Goal: Information Seeking & Learning: Compare options

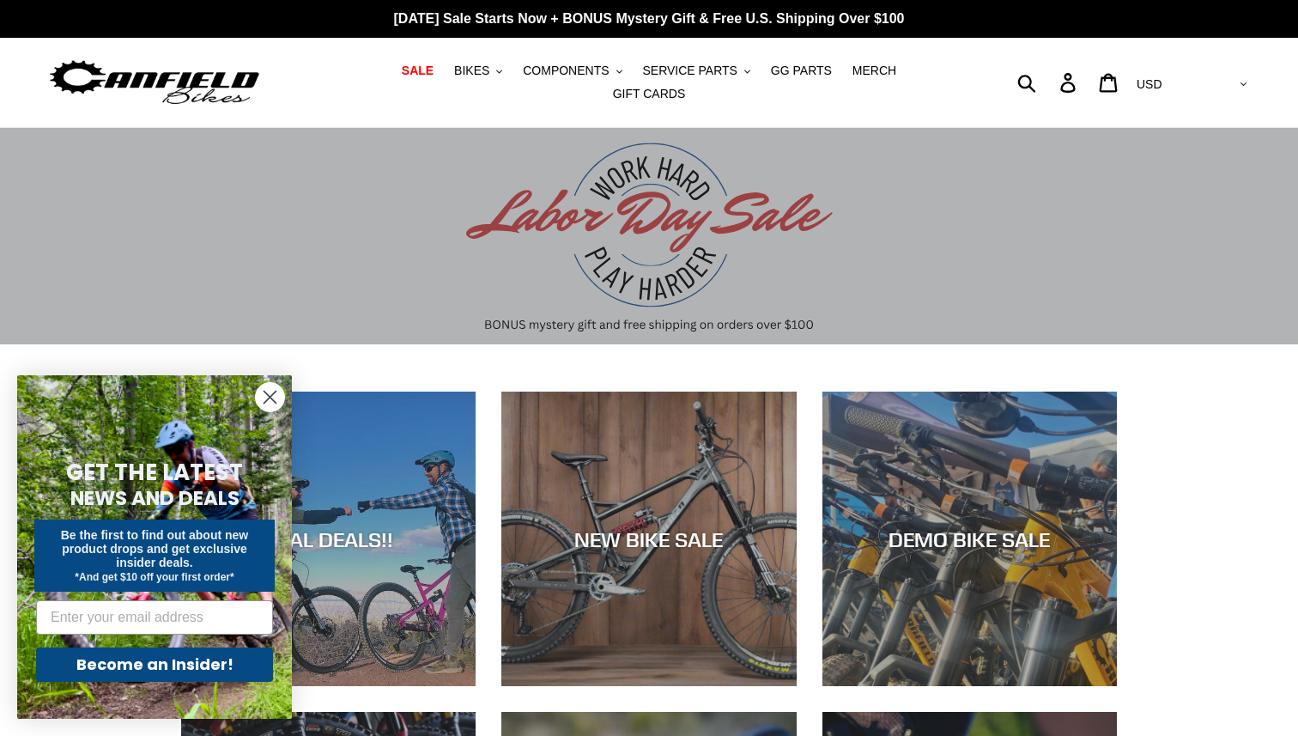
click at [272, 392] on circle "Close dialog" at bounding box center [270, 397] width 28 height 28
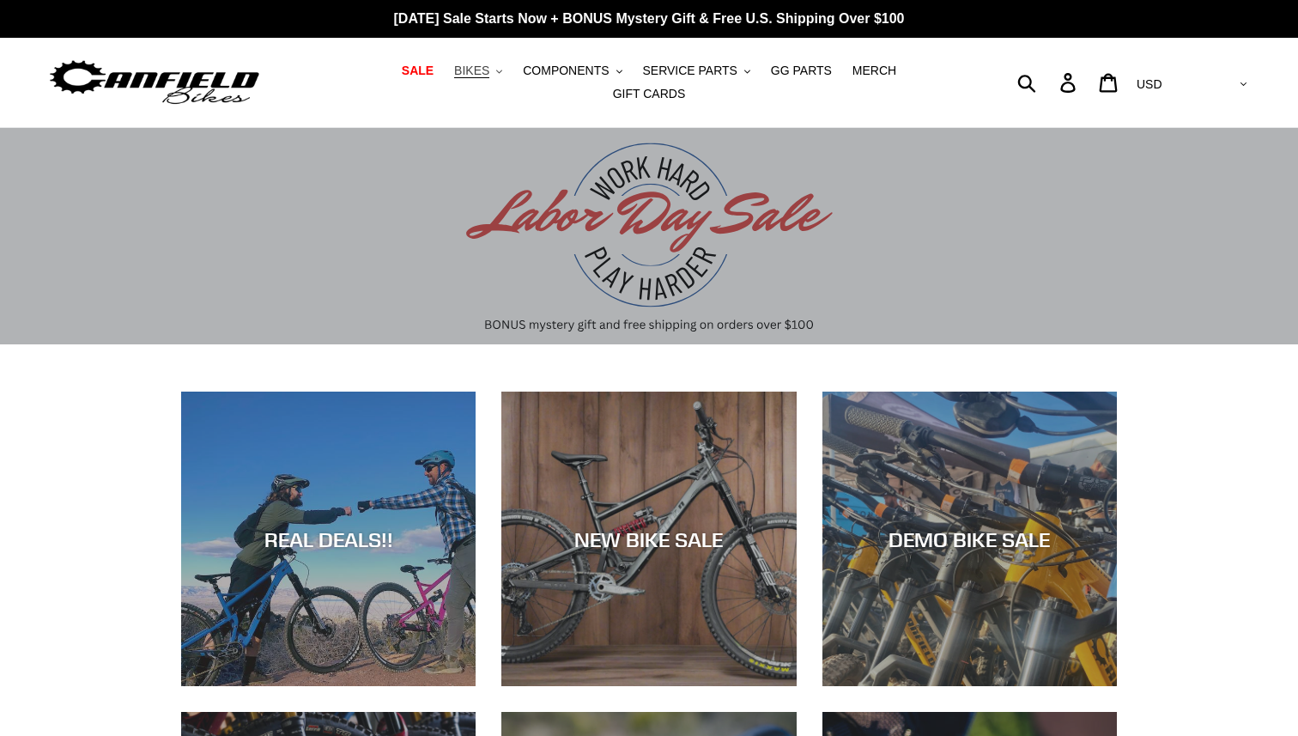
click at [454, 76] on span "BIKES" at bounding box center [471, 71] width 35 height 15
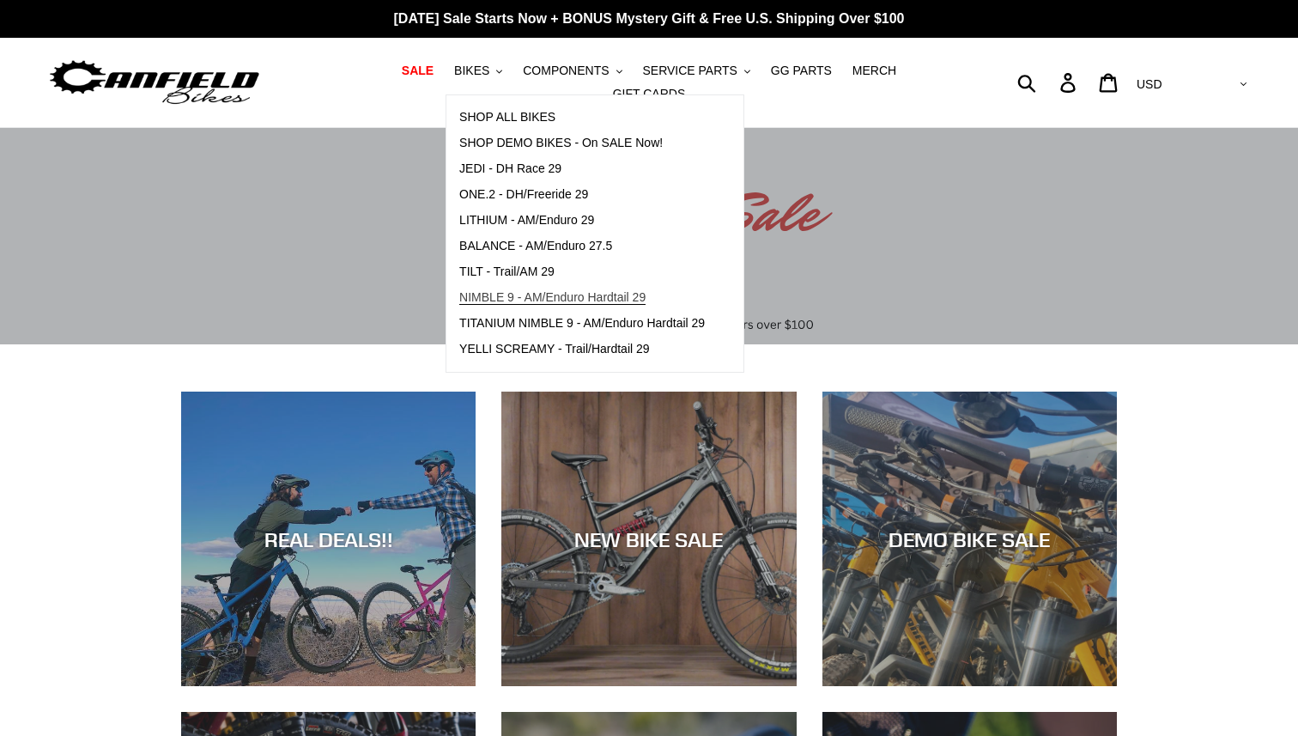
click at [459, 302] on span "NIMBLE 9 - AM/Enduro Hardtail 29" at bounding box center [552, 297] width 186 height 15
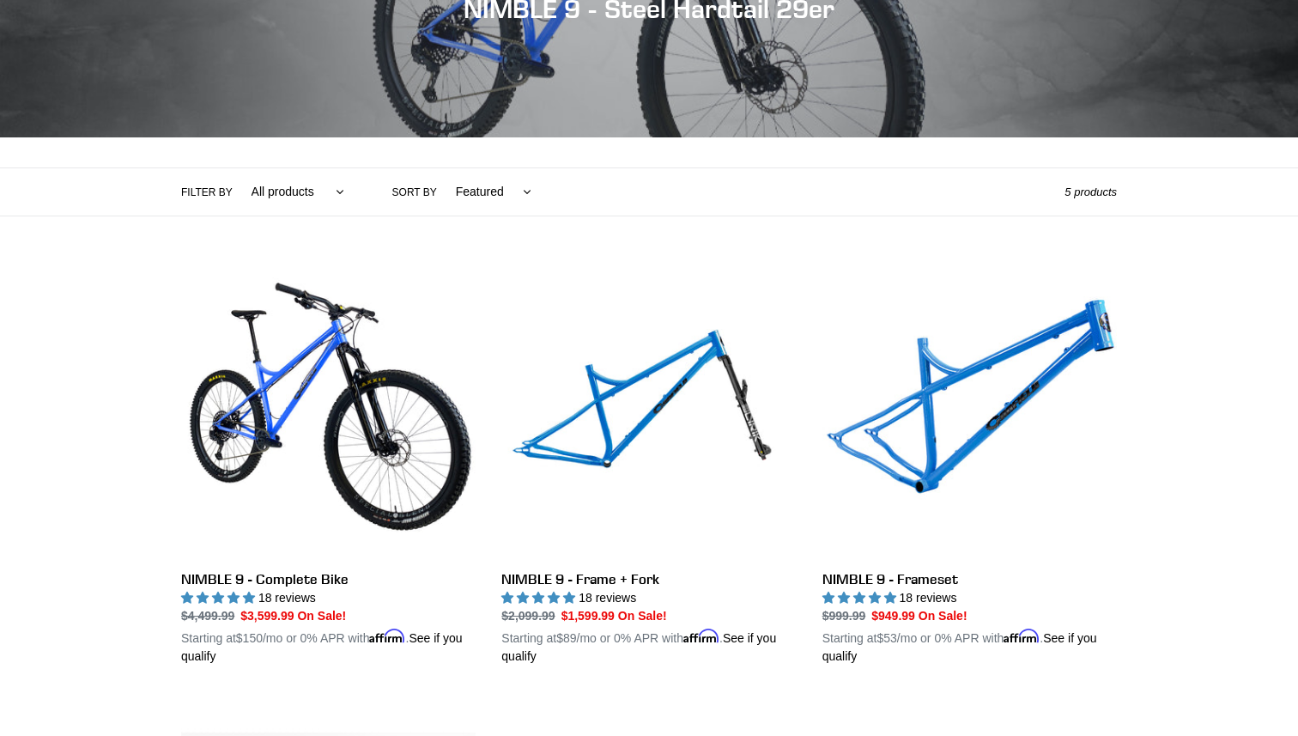
scroll to position [247, 0]
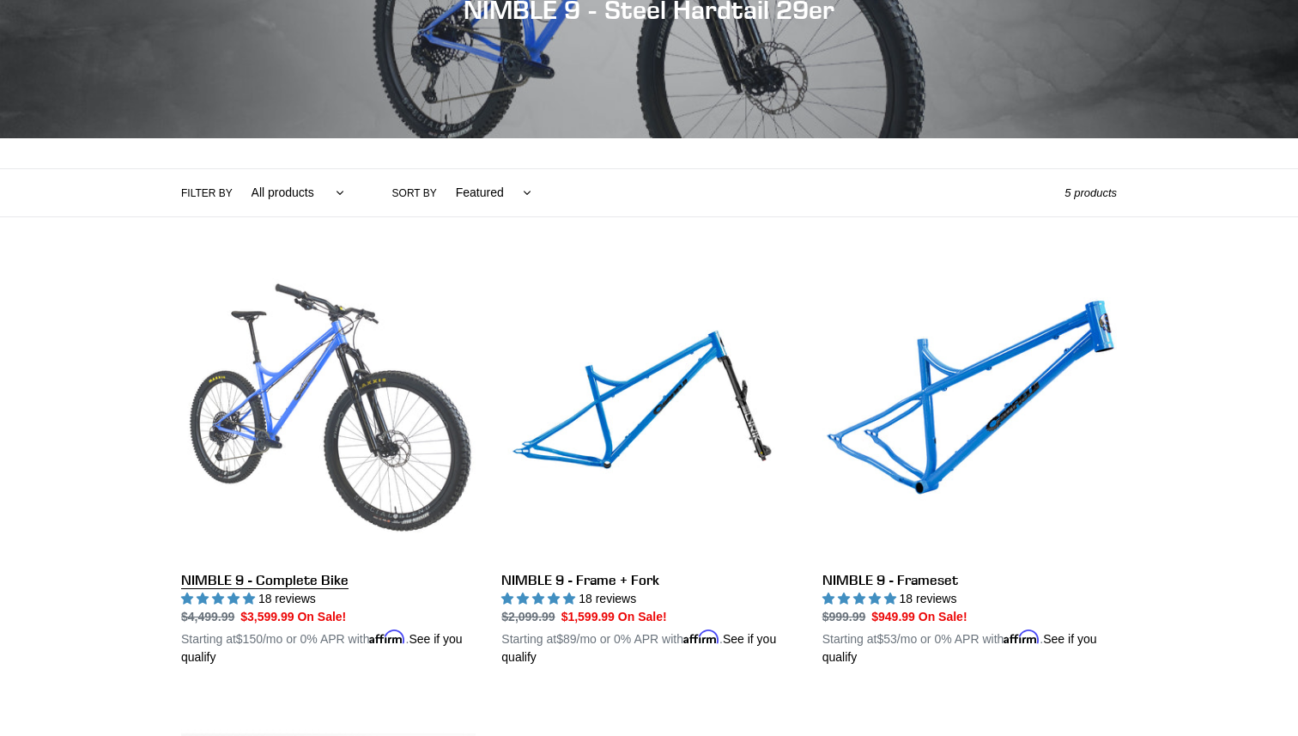
click at [329, 480] on link "NIMBLE 9 - Complete Bike" at bounding box center [328, 465] width 295 height 402
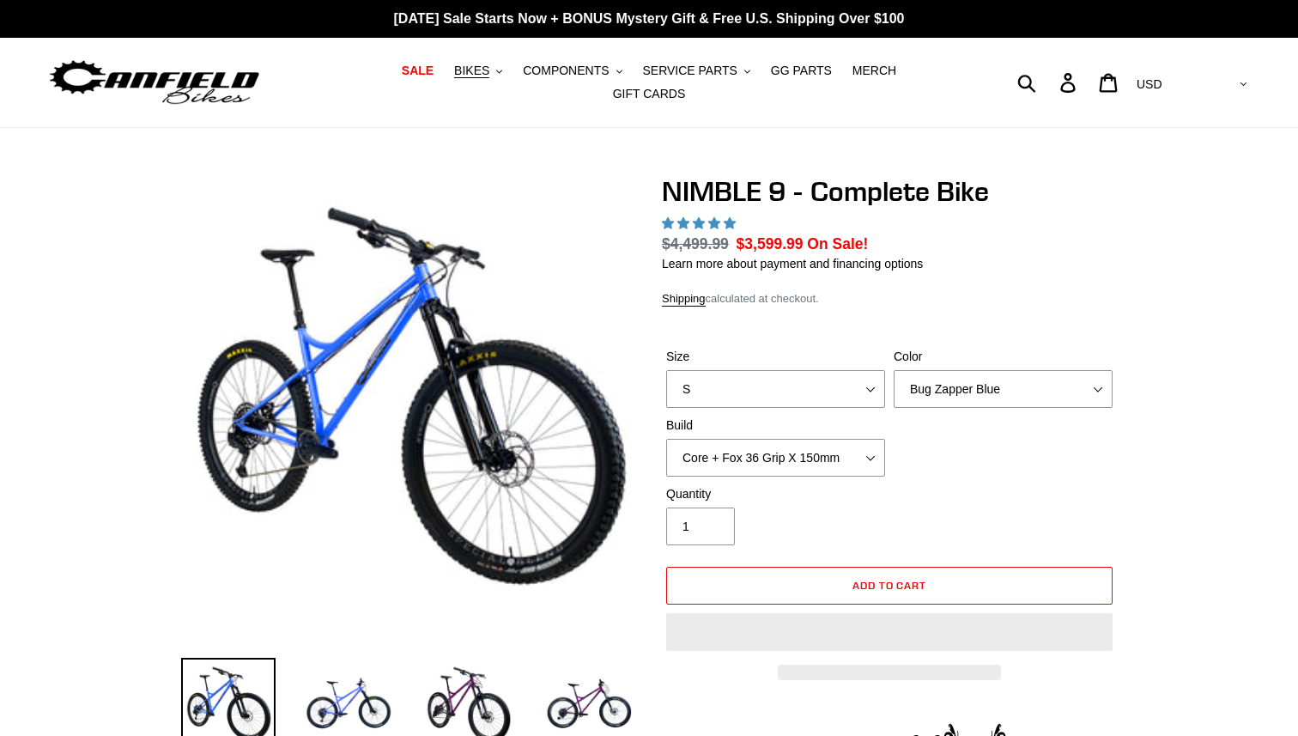
select select "highest-rating"
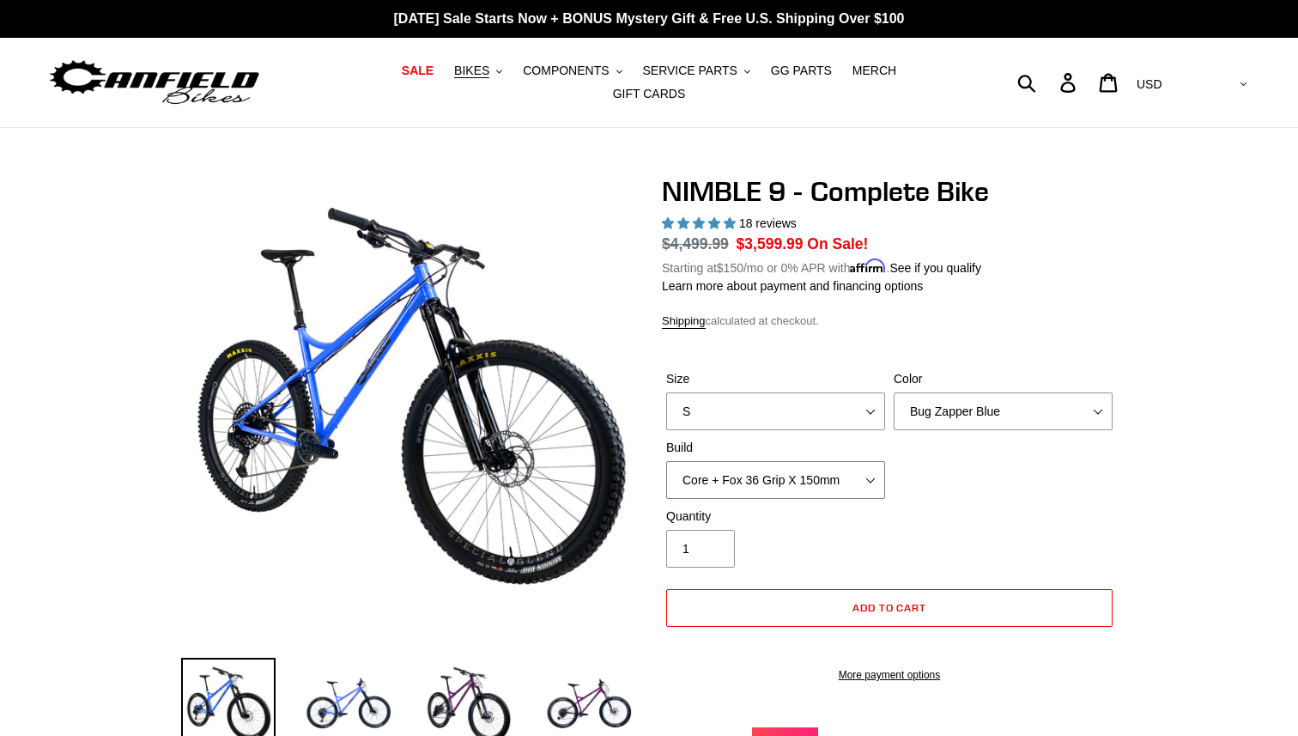
click at [826, 475] on select "Core + Fox 36 Grip X 150mm Pro + Fox 36 Grip X 150mm Core + RockShox Lyrik Ulti…" at bounding box center [775, 480] width 219 height 38
select select "Core + RockShox Lyrik Ultimate 150mm"
click at [666, 461] on select "Core + Fox 36 Grip X 150mm Pro + Fox 36 Grip X 150mm Core + RockShox Lyrik Ulti…" at bounding box center [775, 480] width 219 height 38
click at [454, 76] on span "BIKES" at bounding box center [471, 71] width 35 height 15
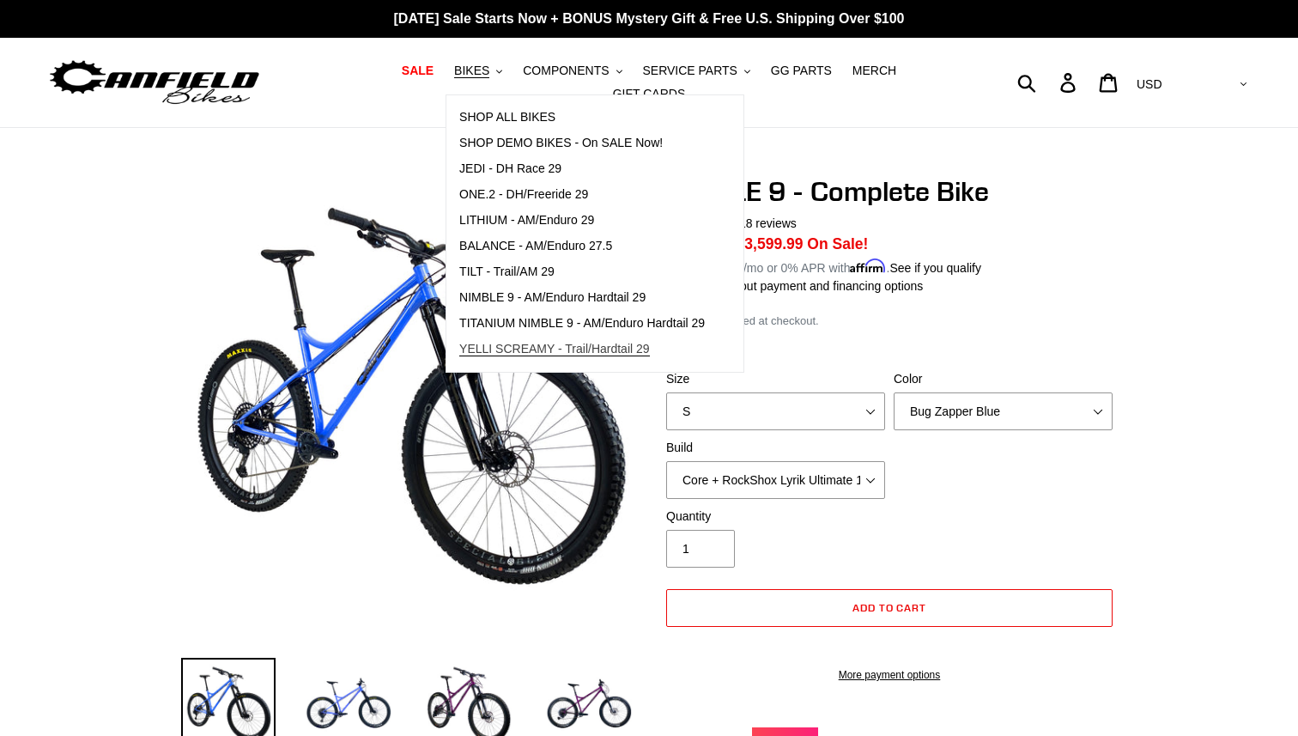
click at [459, 356] on span "YELLI SCREAMY - Trail/Hardtail 29" at bounding box center [554, 349] width 191 height 15
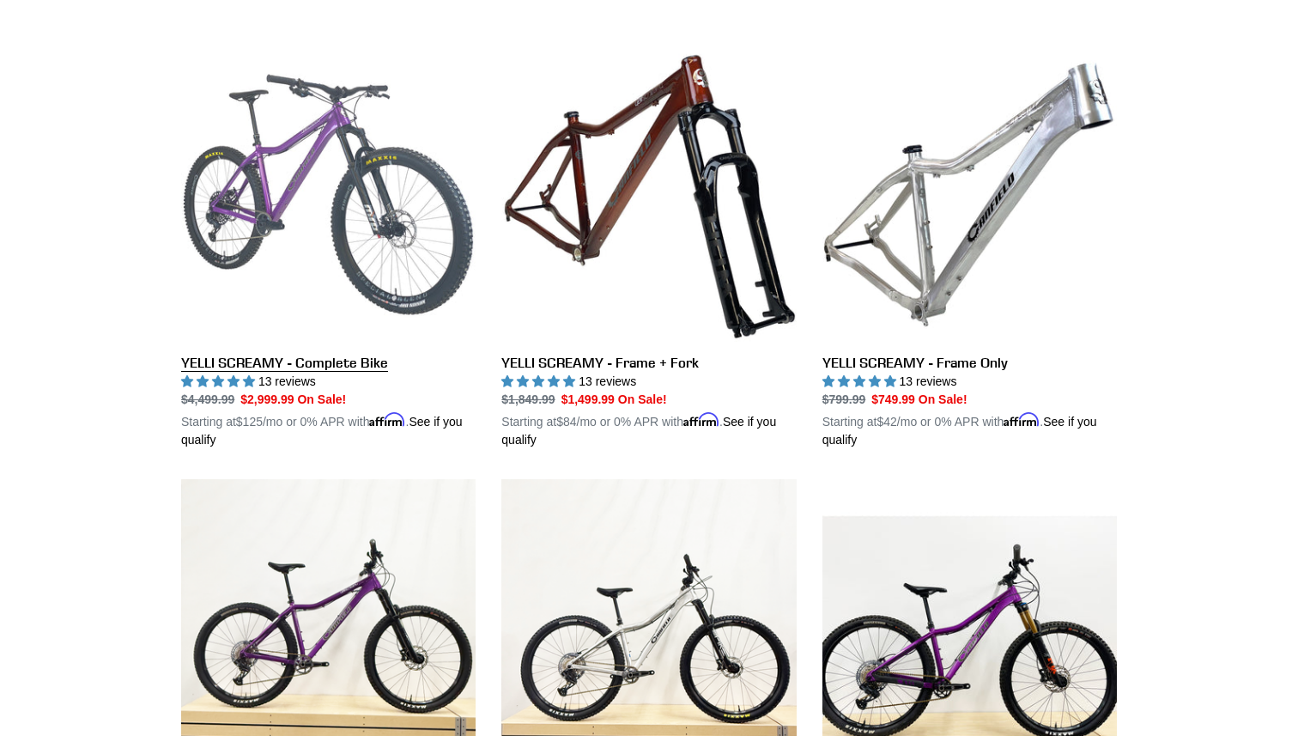
scroll to position [466, 0]
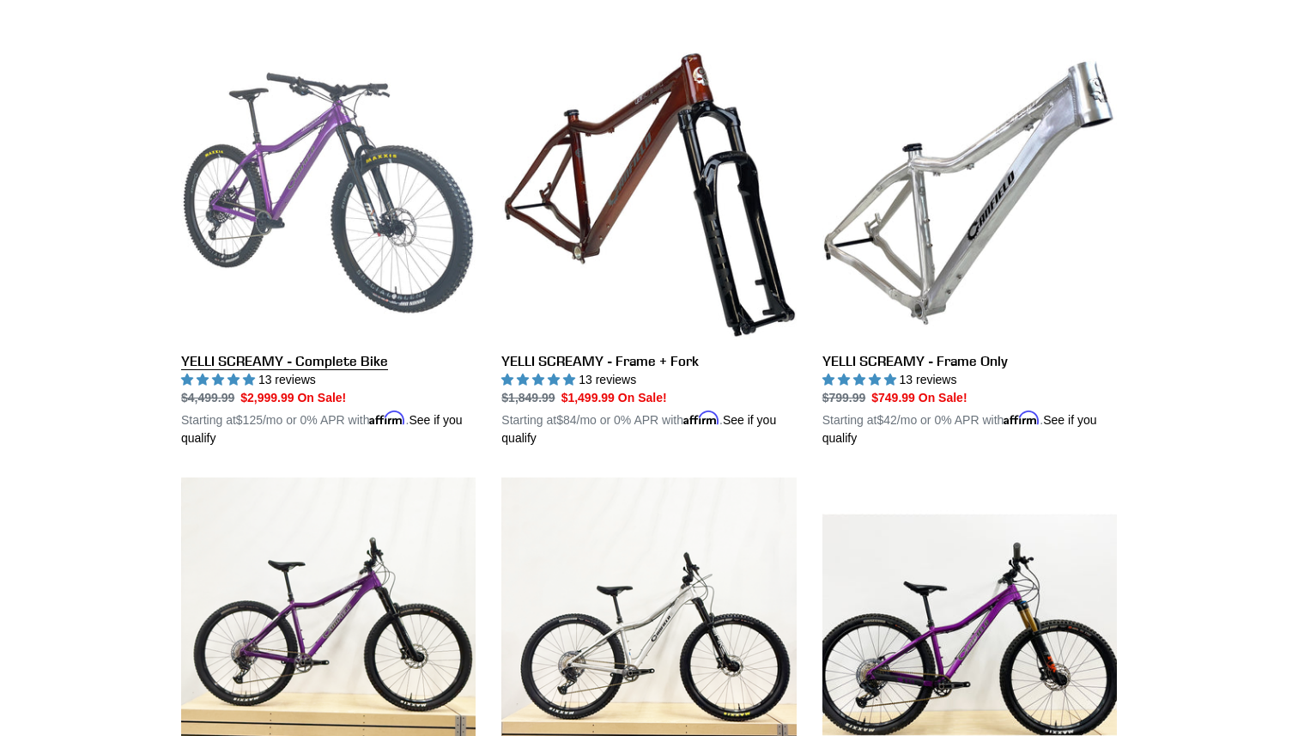
click at [351, 350] on link "YELLI SCREAMY - Complete Bike" at bounding box center [328, 247] width 295 height 402
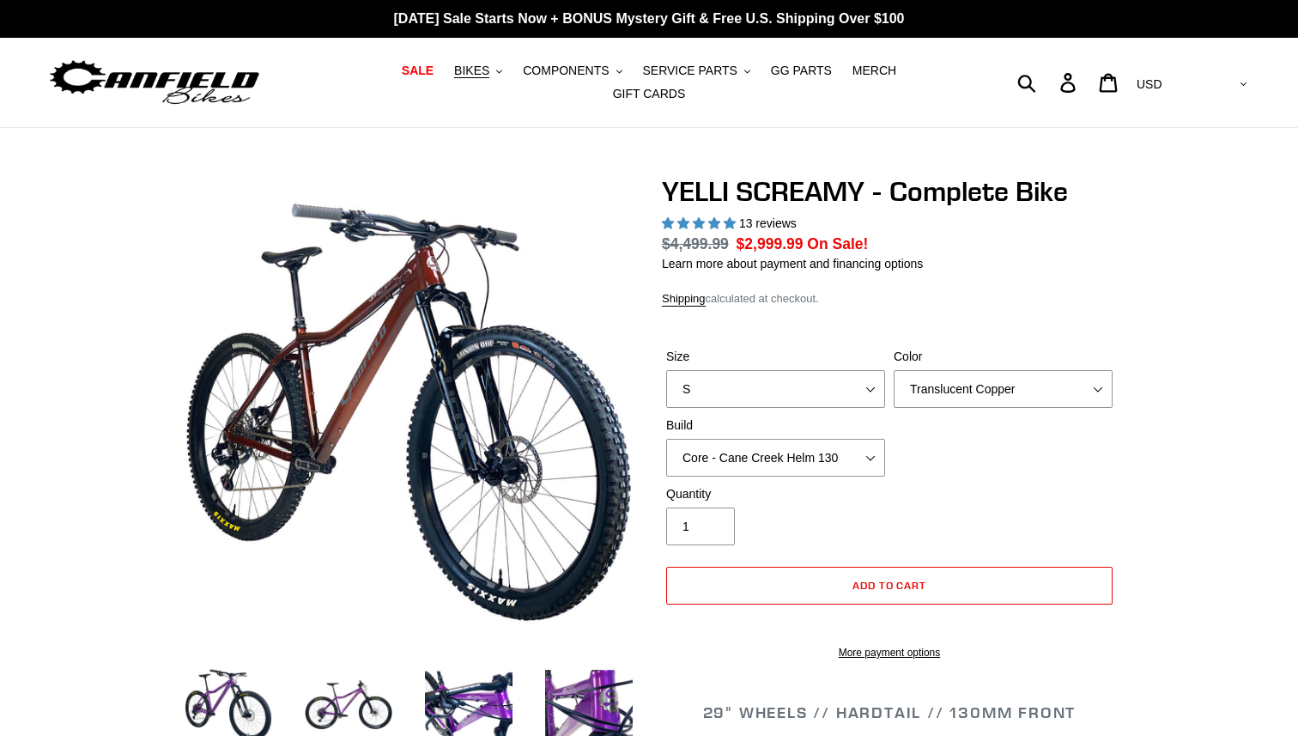
select select "highest-rating"
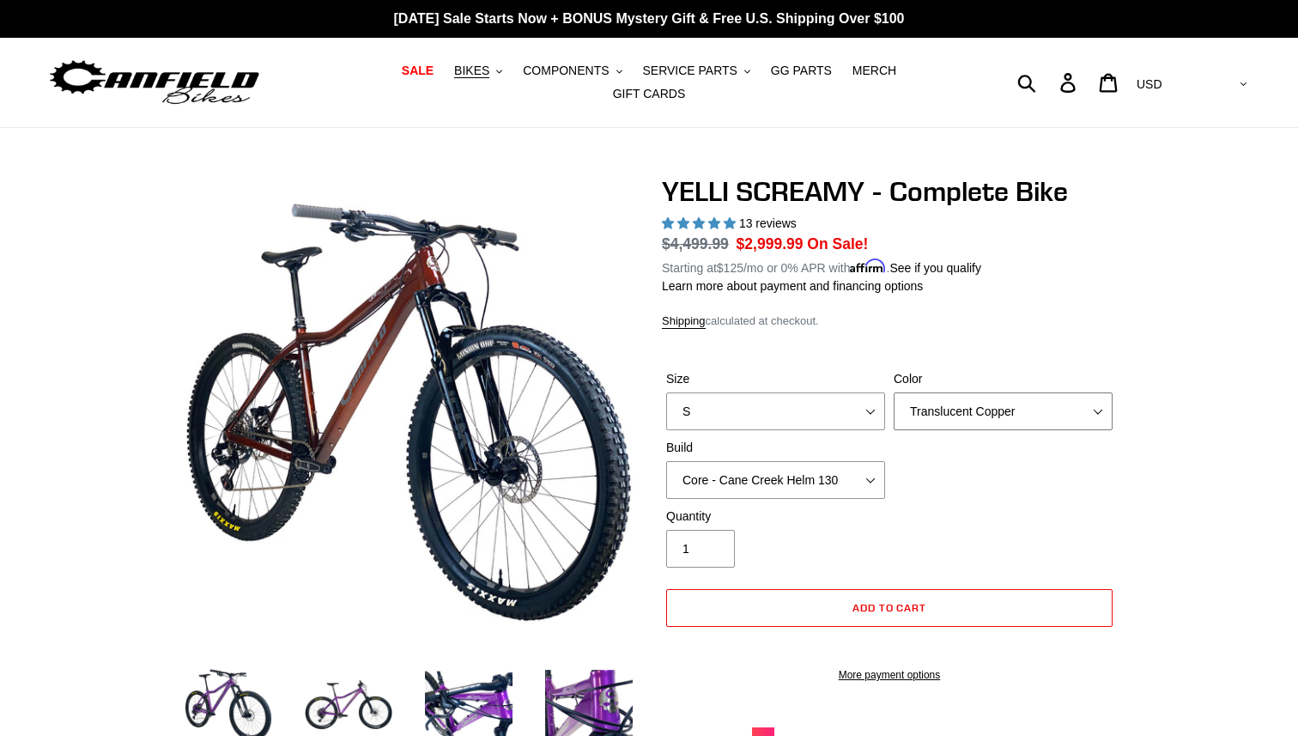
click at [931, 410] on select "Translucent Copper Purple Haze Raw" at bounding box center [1003, 411] width 219 height 38
click at [894, 392] on select "Translucent Copper Purple Haze Raw" at bounding box center [1003, 411] width 219 height 38
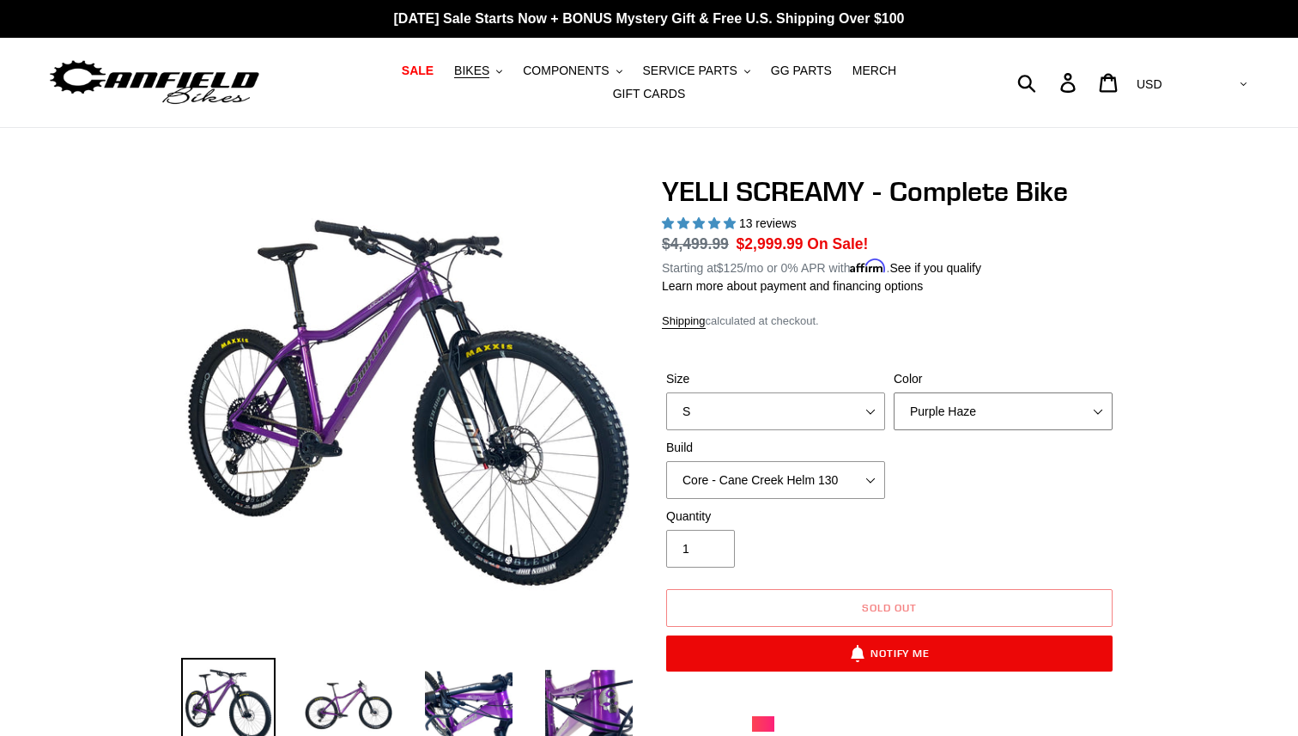
click at [925, 399] on select "Translucent Copper Purple Haze Raw" at bounding box center [1003, 411] width 219 height 38
click at [894, 392] on select "Translucent Copper Purple Haze Raw" at bounding box center [1003, 411] width 219 height 38
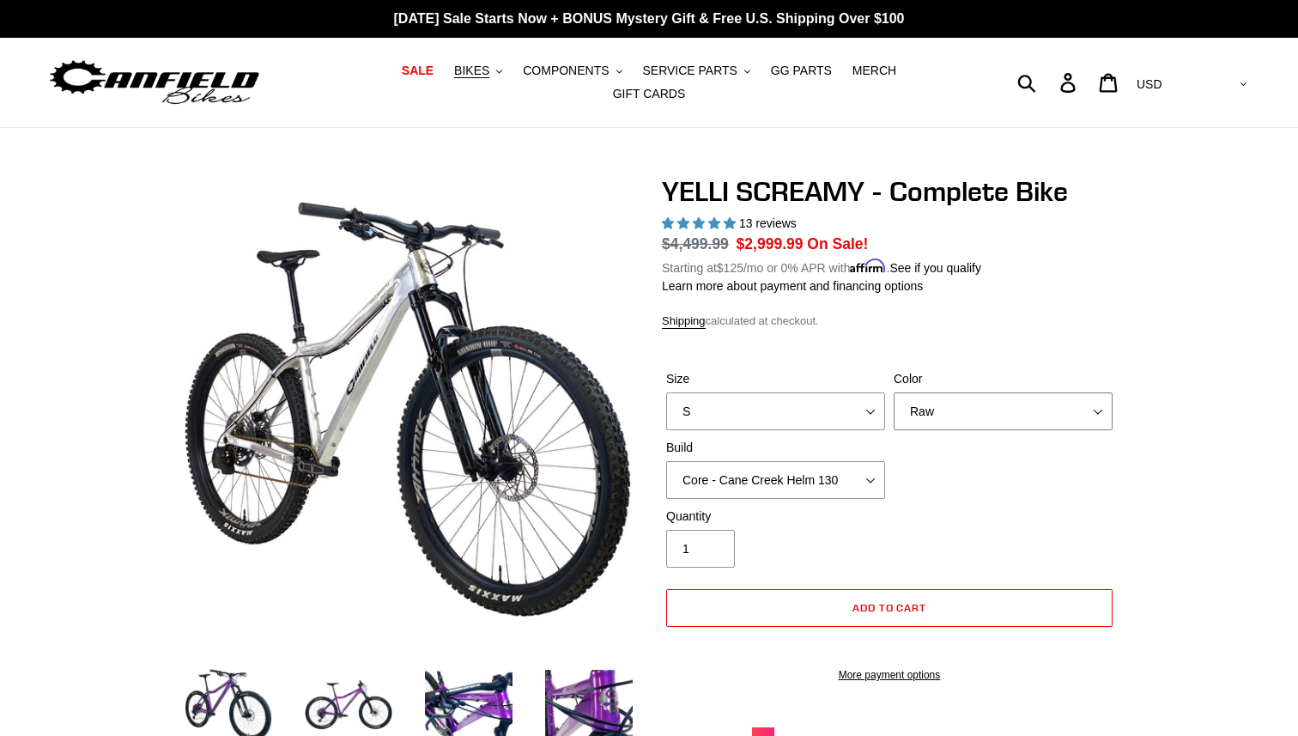
click at [924, 405] on select "Translucent Copper Purple Haze Raw" at bounding box center [1003, 411] width 219 height 38
select select "Purple Haze"
click at [894, 392] on select "Translucent Copper Purple Haze Raw" at bounding box center [1003, 411] width 219 height 38
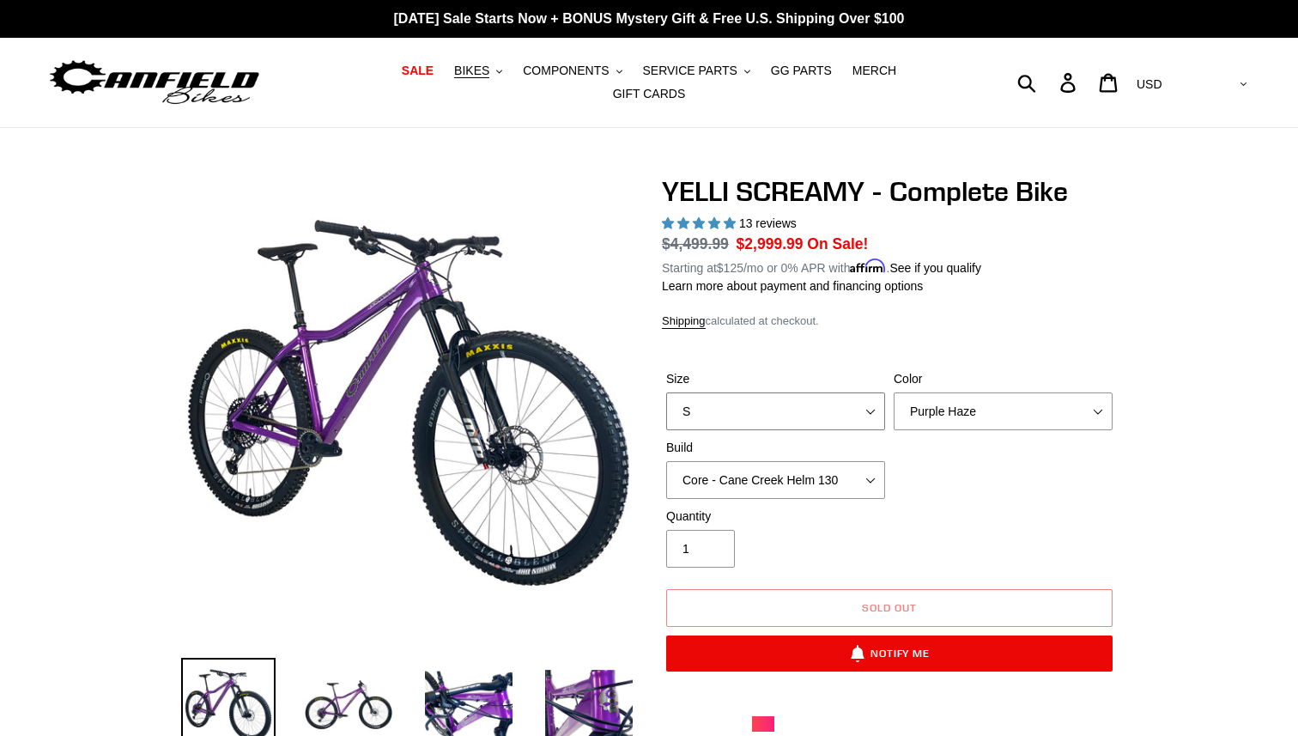
click at [827, 411] on select "S M L XL" at bounding box center [775, 411] width 219 height 38
select select "L"
click at [666, 392] on select "S M L XL" at bounding box center [775, 411] width 219 height 38
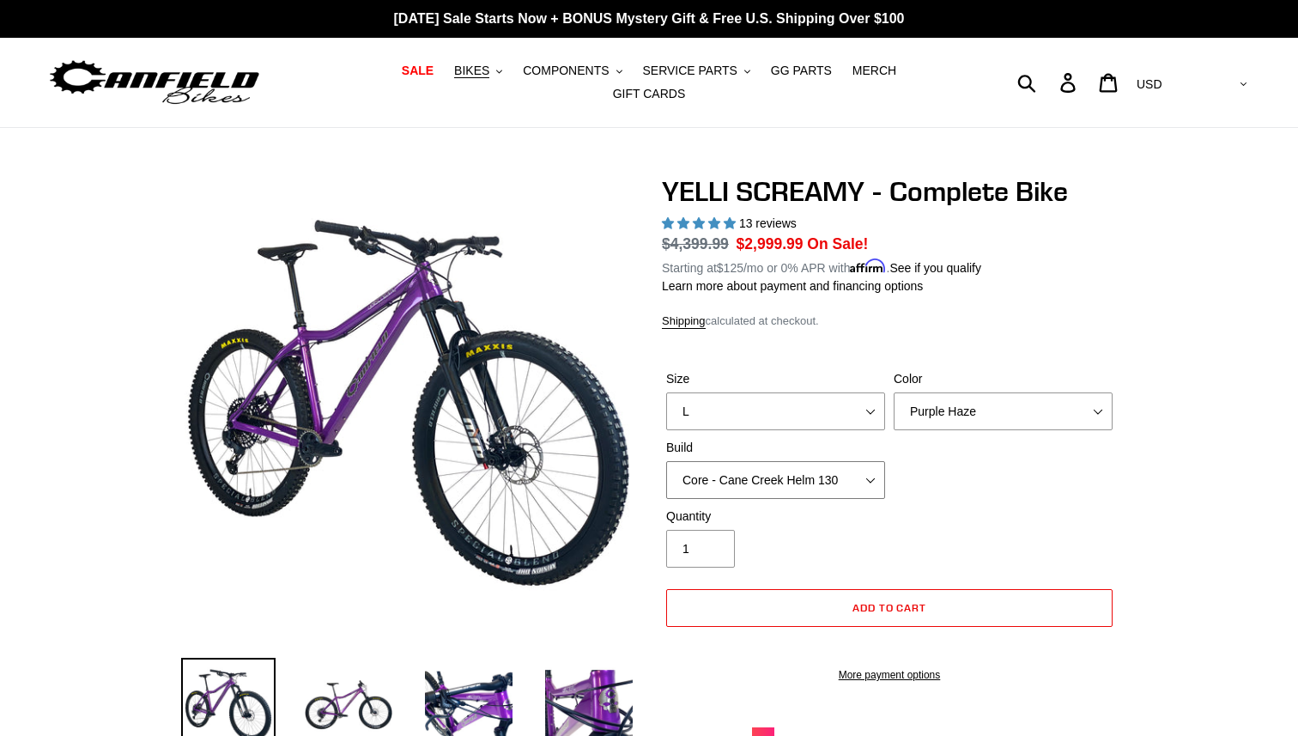
click at [808, 465] on select "Core - Cane Creek Helm 130 Pro - Cane Creek Helm 130 Core - Fox 34 SL Factory G…" at bounding box center [775, 480] width 219 height 38
click at [666, 461] on select "Core - Cane Creek Helm 130 Pro - Cane Creek Helm 130 Core - Fox 34 SL Factory G…" at bounding box center [775, 480] width 219 height 38
click at [810, 470] on select "Core - Cane Creek Helm 130 Pro - Cane Creek Helm 130 Core - Fox 34 SL Factory G…" at bounding box center [775, 480] width 219 height 38
click at [666, 461] on select "Core - Cane Creek Helm 130 Pro - Cane Creek Helm 130 Core - Fox 34 SL Factory G…" at bounding box center [775, 480] width 219 height 38
click at [801, 472] on select "Core - Cane Creek Helm 130 Pro - Cane Creek Helm 130 Core - Fox 34 SL Factory G…" at bounding box center [775, 480] width 219 height 38
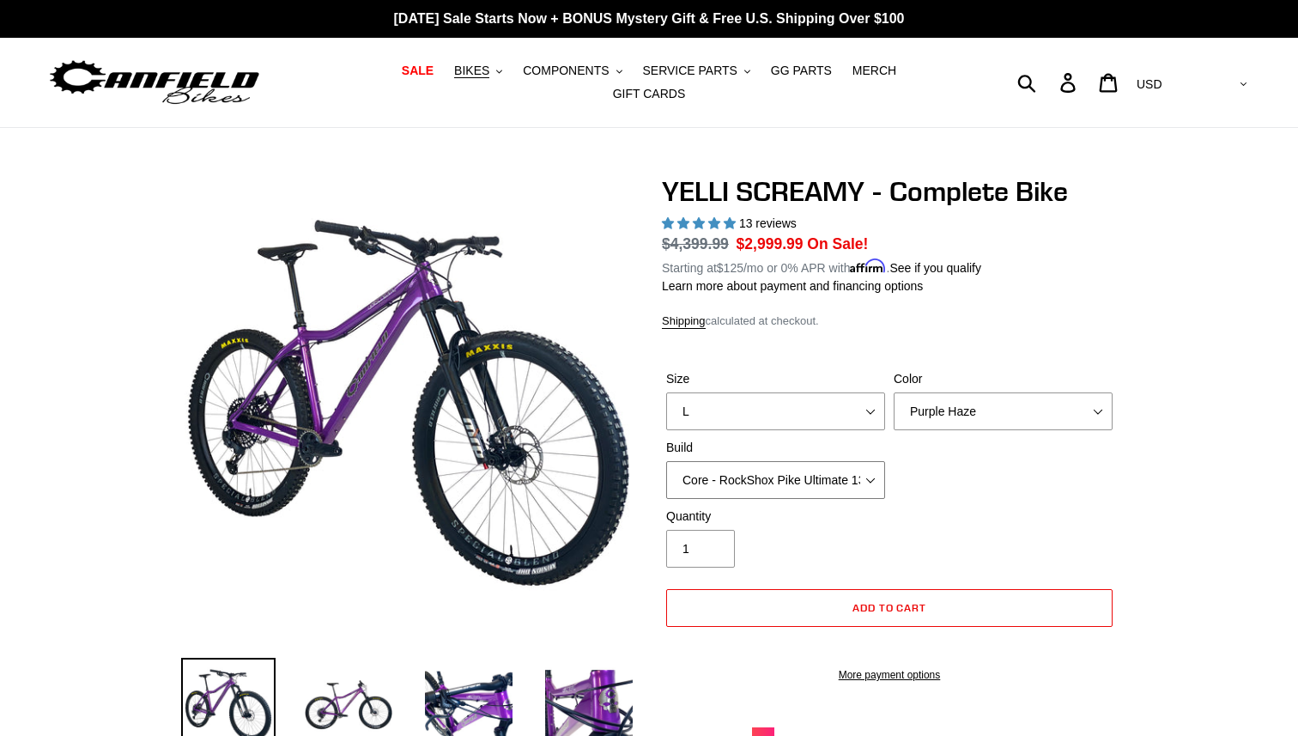
select select "Core - Fox 34 SL Factory Grip X 130"
click at [666, 461] on select "Core - Cane Creek Helm 130 Pro - Cane Creek Helm 130 Core - Fox 34 SL Factory G…" at bounding box center [775, 480] width 219 height 38
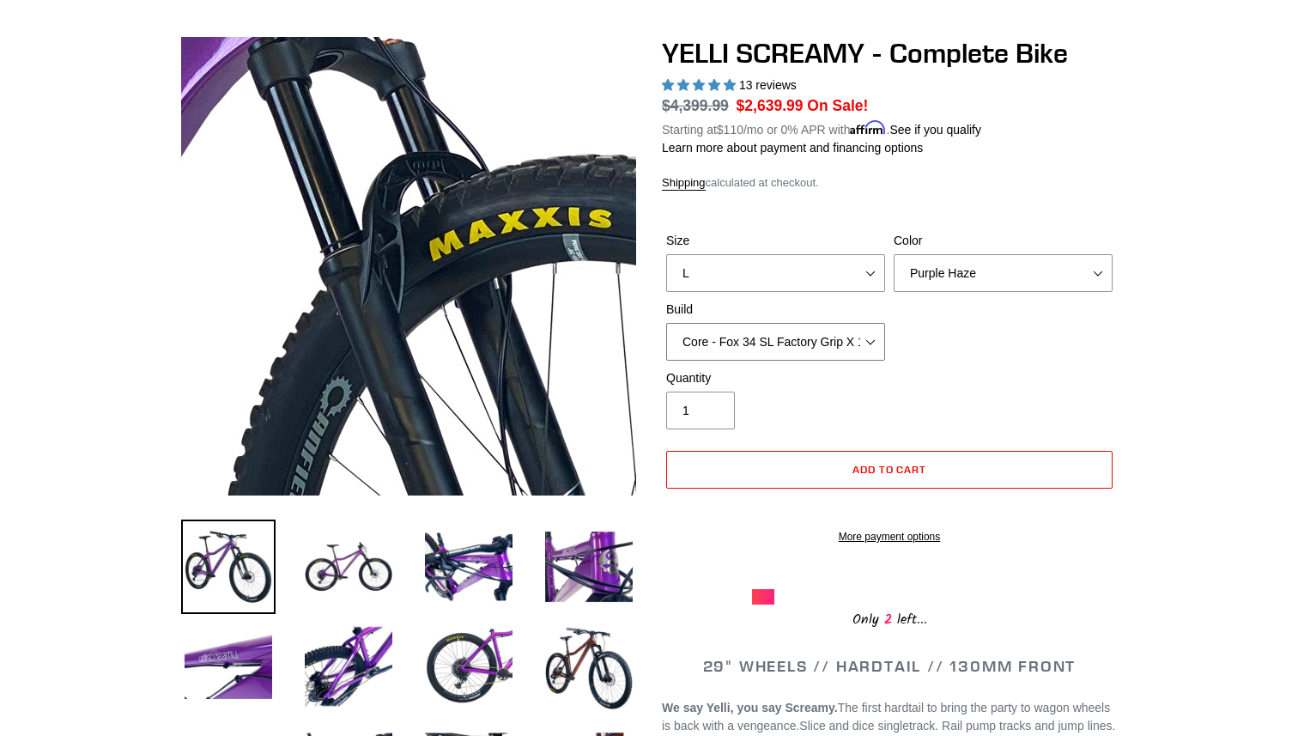
scroll to position [157, 0]
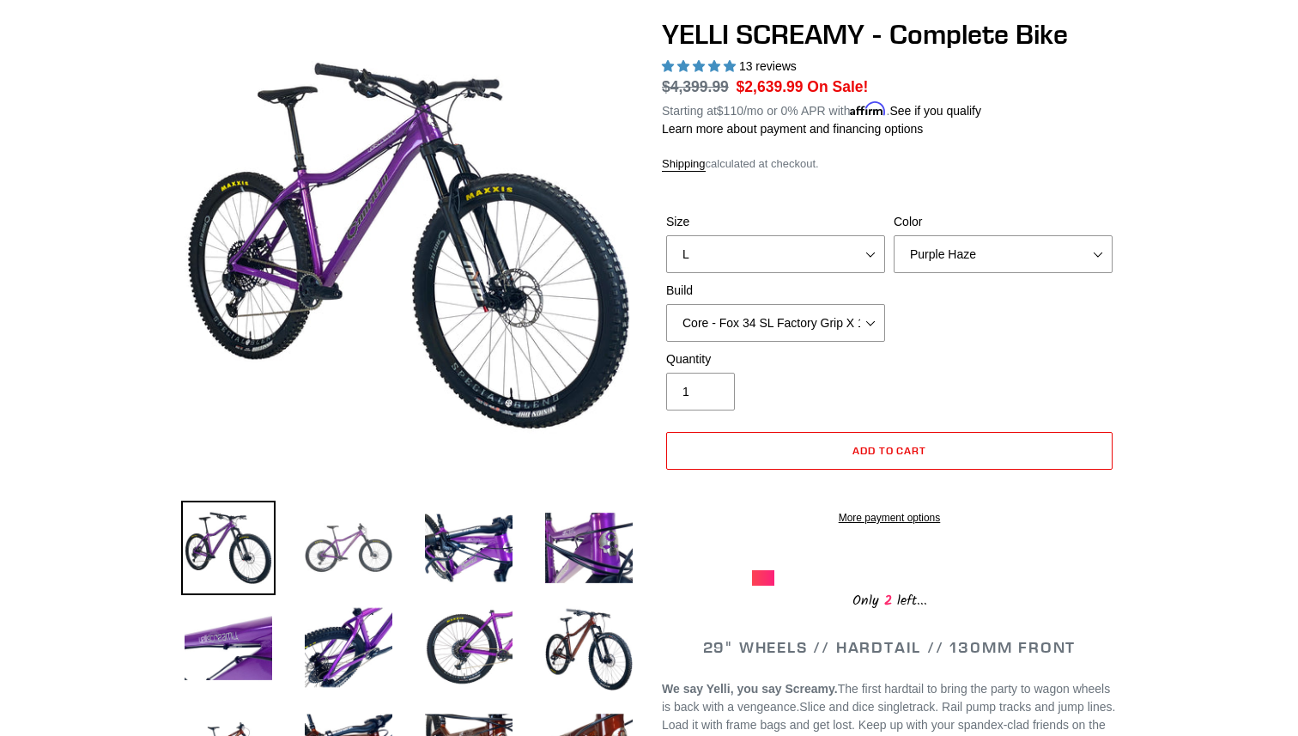
click at [340, 544] on img at bounding box center [348, 548] width 94 height 94
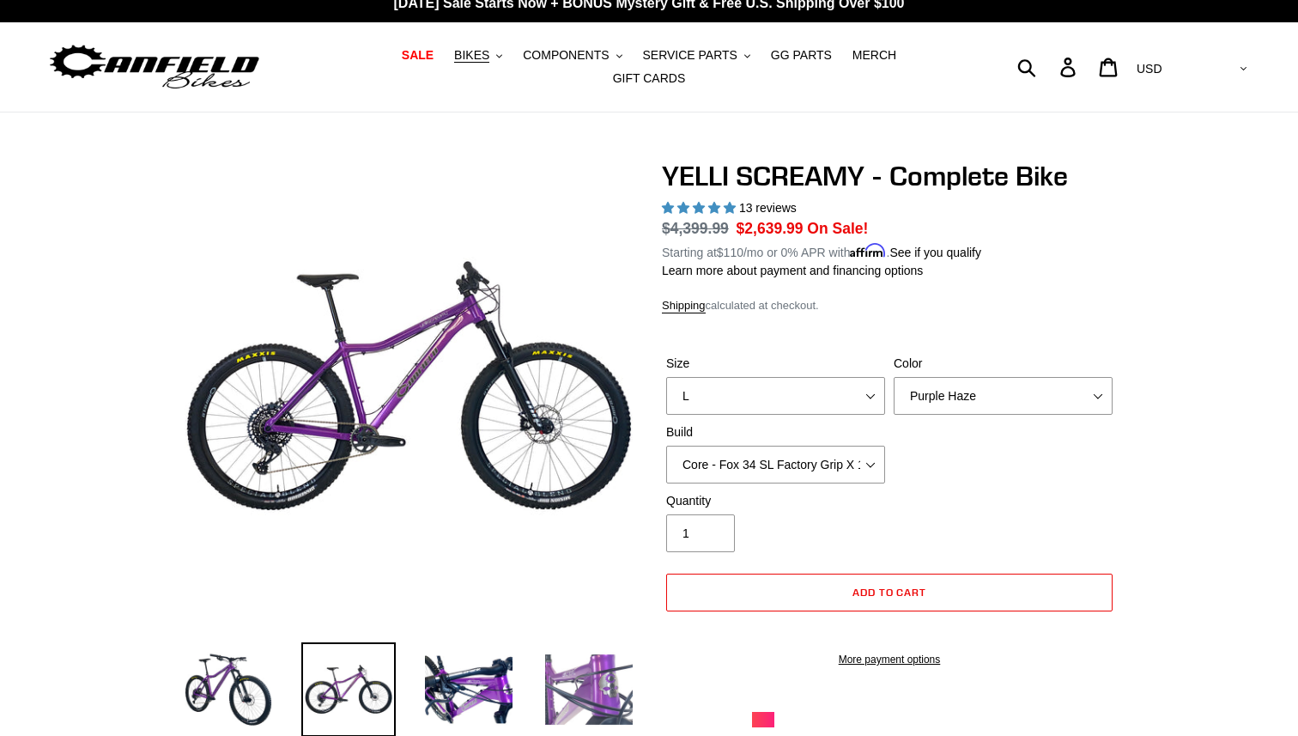
scroll to position [0, 0]
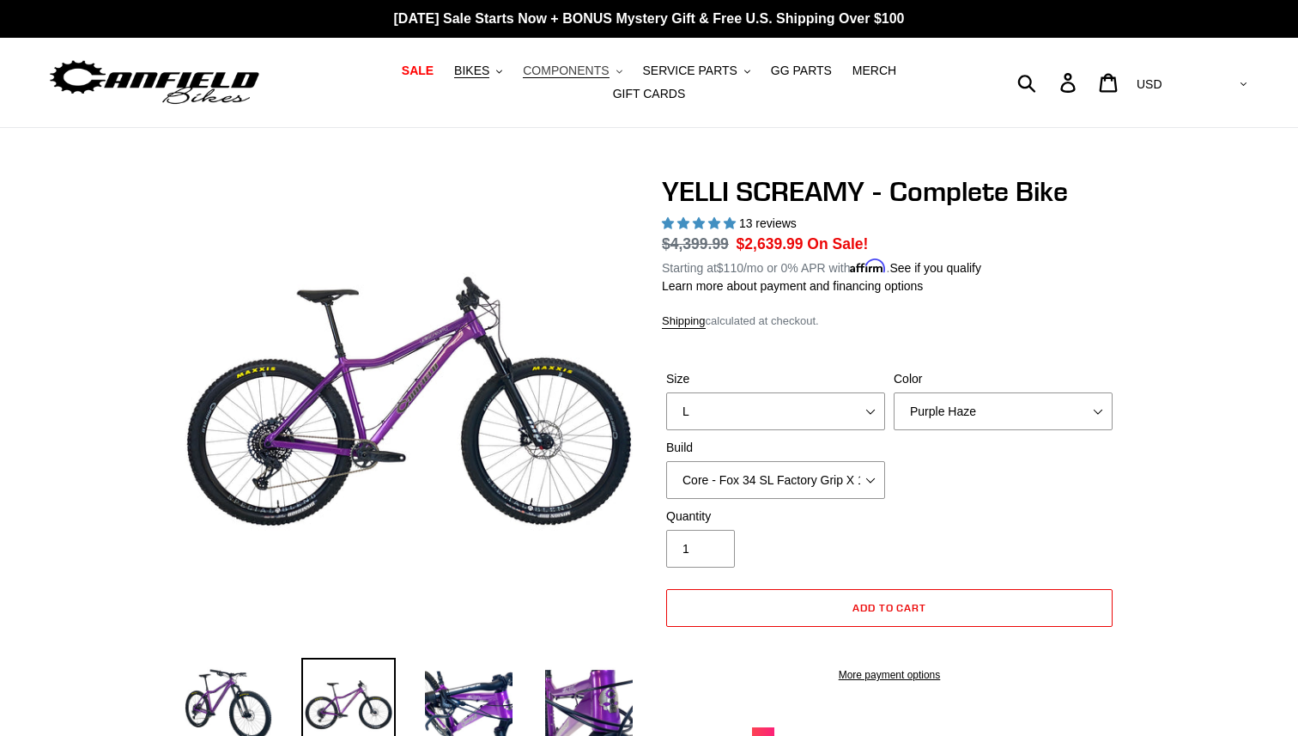
click at [556, 74] on span "COMPONENTS" at bounding box center [566, 71] width 86 height 15
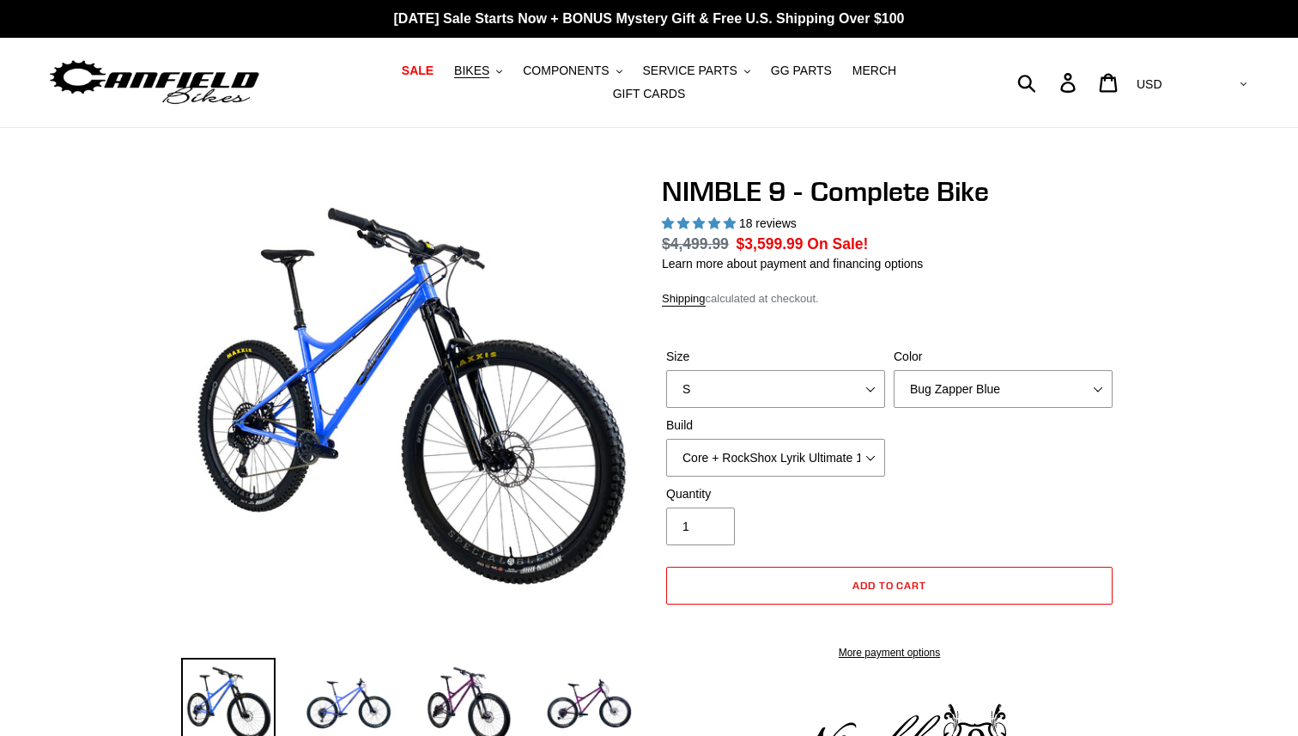
select select "highest-rating"
